Goal: Information Seeking & Learning: Find specific fact

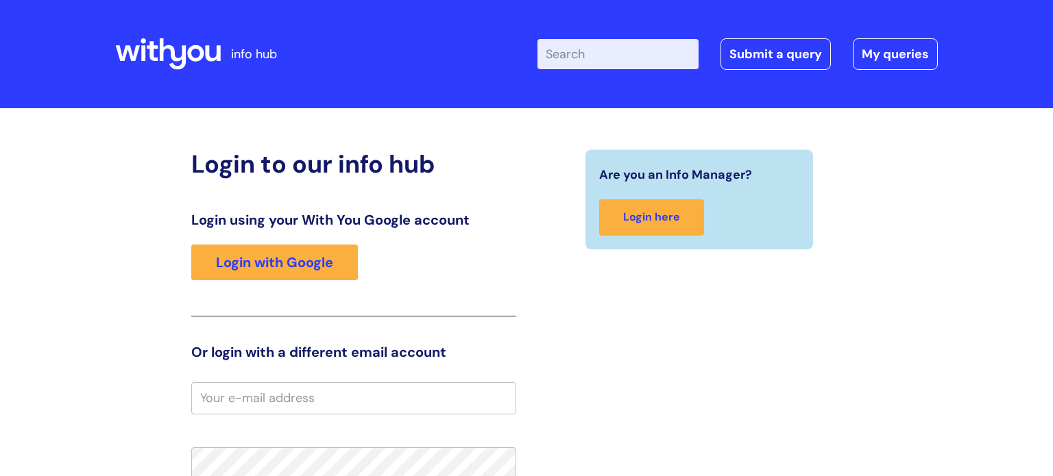
click at [600, 62] on input "Enter your search term here..." at bounding box center [617, 54] width 161 height 30
type input "p"
click at [246, 237] on div "Login using your With You Google account Login with Google" at bounding box center [353, 264] width 325 height 105
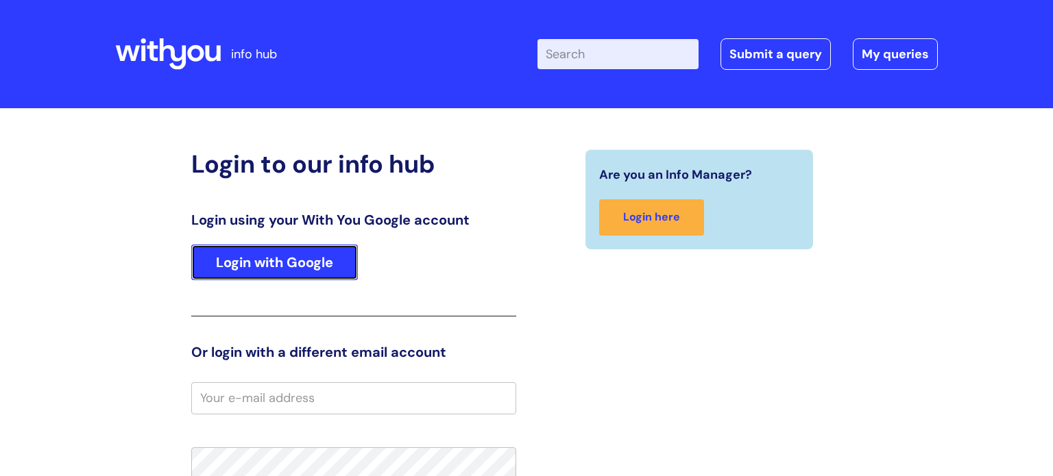
click at [234, 254] on link "Login with Google" at bounding box center [274, 263] width 167 height 36
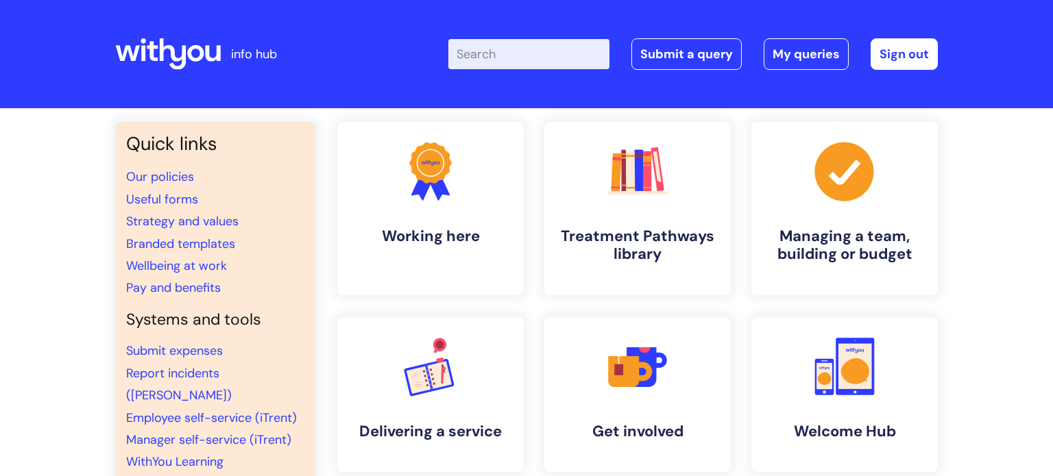
click at [539, 46] on input "Enter your search term here..." at bounding box center [528, 54] width 161 height 30
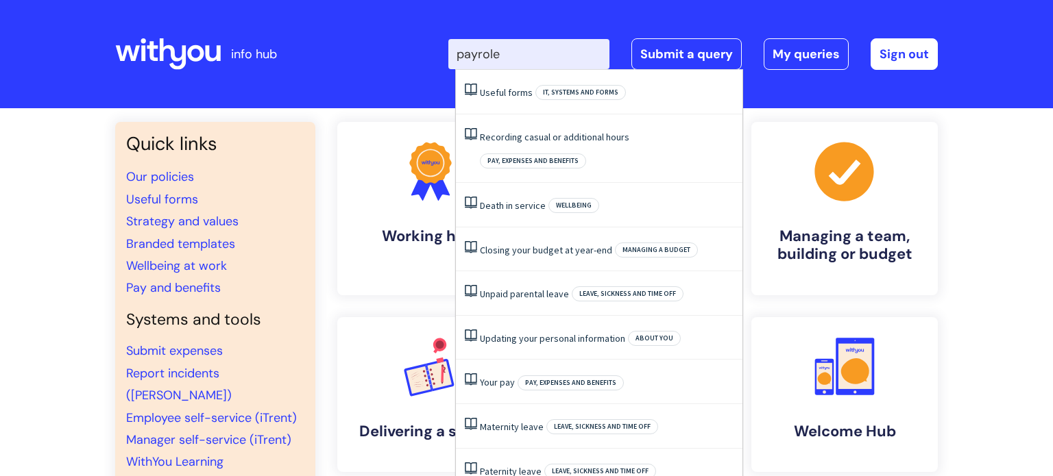
type input "payrole"
click button "Search" at bounding box center [0, 0] width 0 height 0
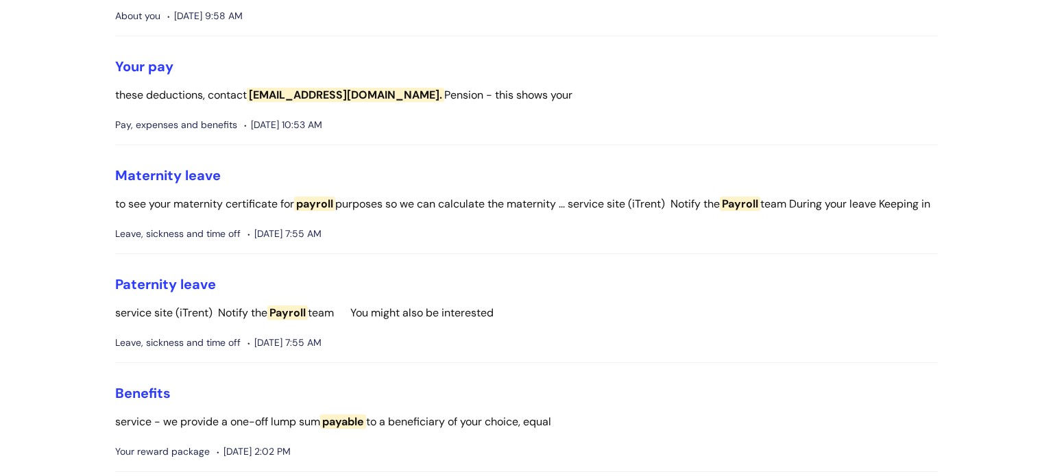
scroll to position [877, 0]
click at [138, 74] on link "Your pay" at bounding box center [144, 65] width 58 height 18
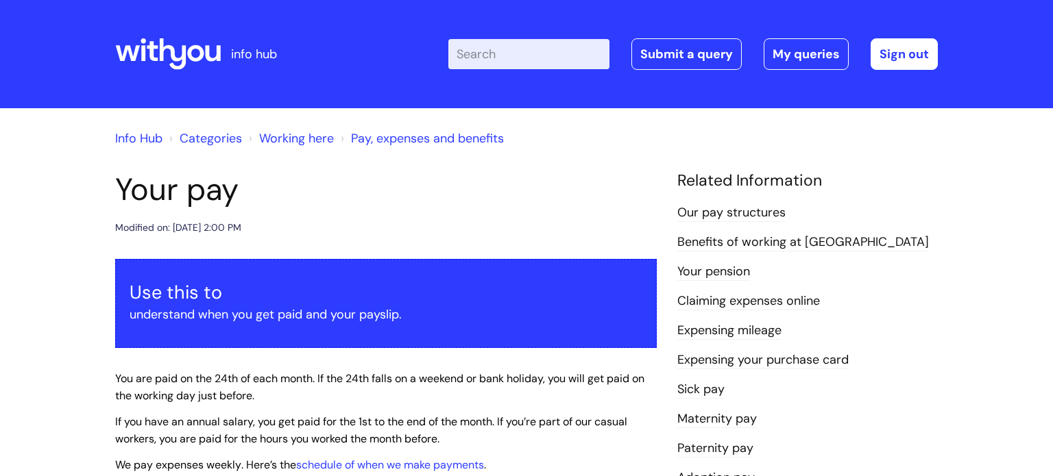
drag, startPoint x: 75, startPoint y: 216, endPoint x: 347, endPoint y: 204, distance: 273.0
click at [347, 204] on h1 "Your pay" at bounding box center [385, 189] width 541 height 37
